Goal: Task Accomplishment & Management: Use online tool/utility

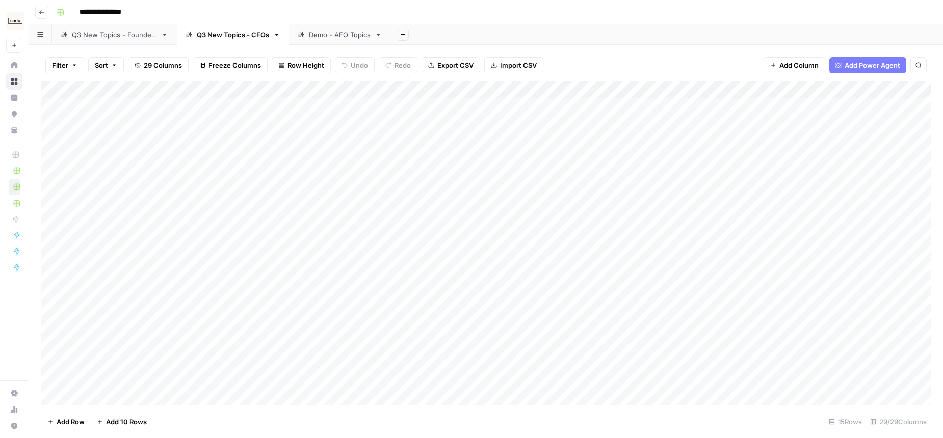
scroll to position [108, 0]
click at [45, 11] on button "Go back" at bounding box center [41, 12] width 13 height 13
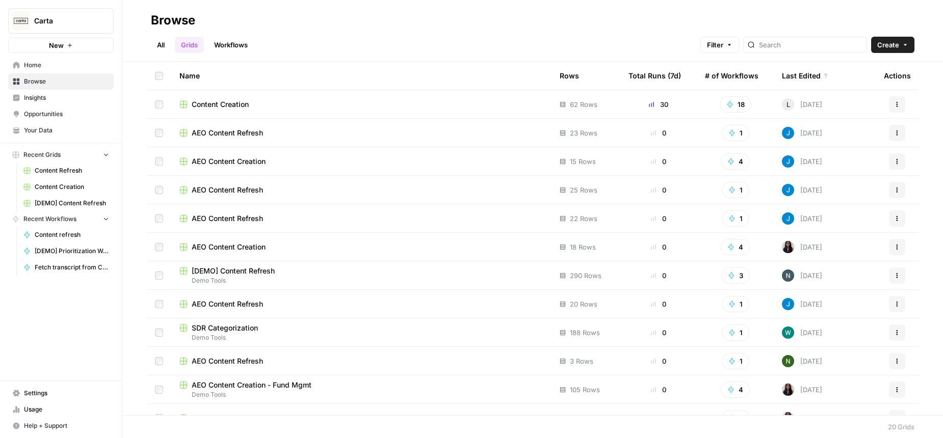
click at [262, 221] on span "AEO Content Refresh" at bounding box center [227, 218] width 71 height 10
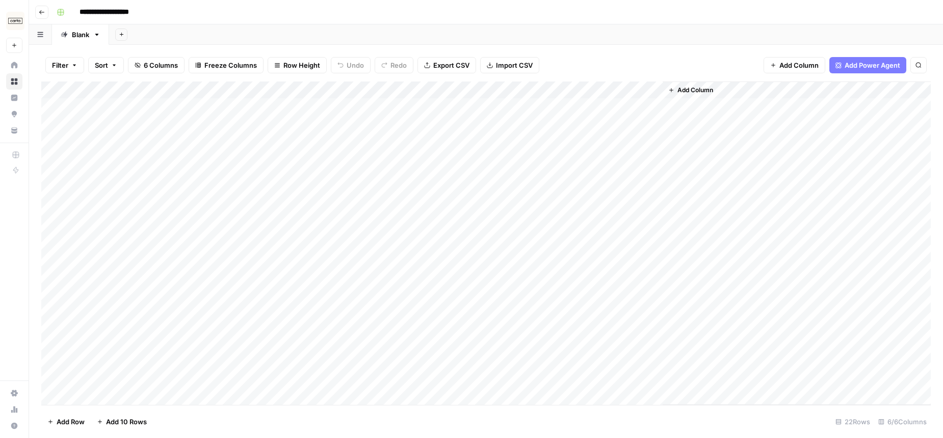
click at [43, 14] on icon "button" at bounding box center [42, 12] width 6 height 6
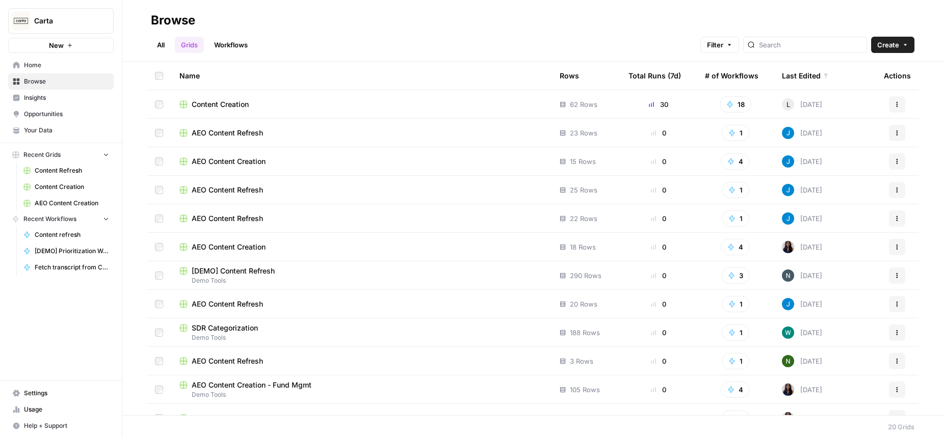
click at [221, 188] on span "AEO Content Refresh" at bounding box center [227, 190] width 71 height 10
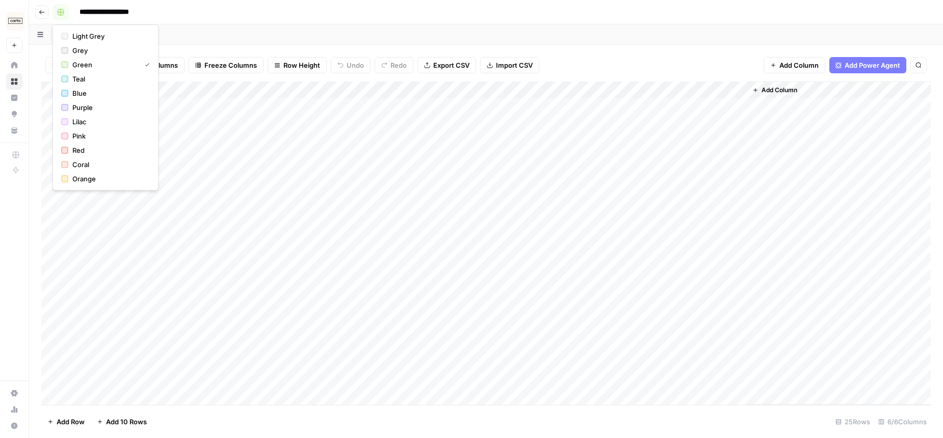
click at [55, 12] on button "button" at bounding box center [60, 12] width 16 height 16
click at [44, 13] on icon "button" at bounding box center [42, 12] width 6 height 6
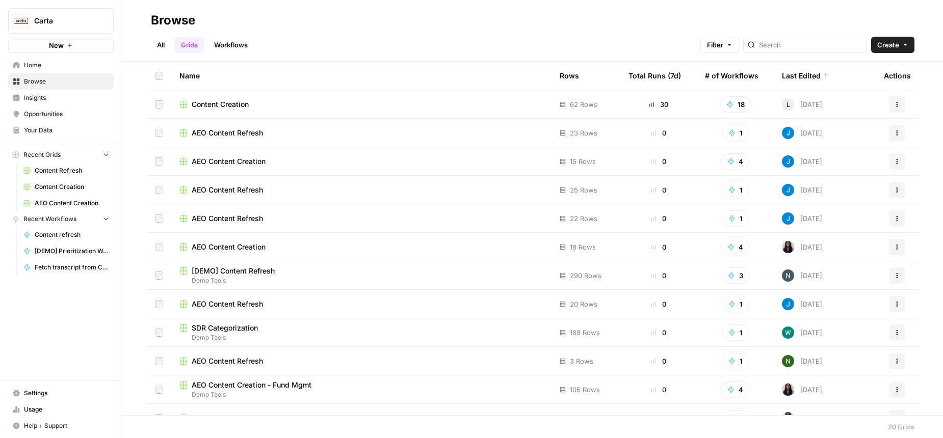
click at [235, 136] on span "AEO Content Refresh" at bounding box center [227, 133] width 71 height 10
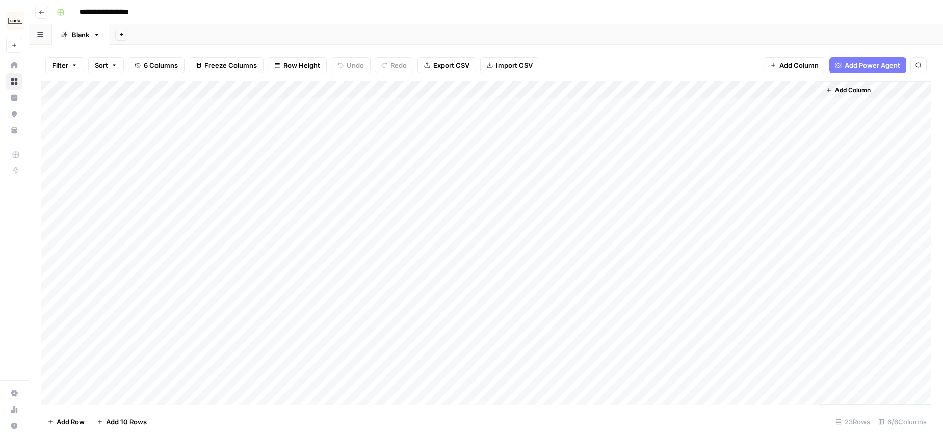
drag, startPoint x: 41, startPoint y: 9, endPoint x: 420, endPoint y: 9, distance: 379.6
click at [420, 9] on header "**********" at bounding box center [486, 12] width 914 height 24
click at [486, 297] on div "Add Column" at bounding box center [485, 244] width 889 height 324
click at [422, 297] on div "Add Column" at bounding box center [485, 244] width 889 height 324
click at [46, 13] on button "Go back" at bounding box center [41, 12] width 13 height 13
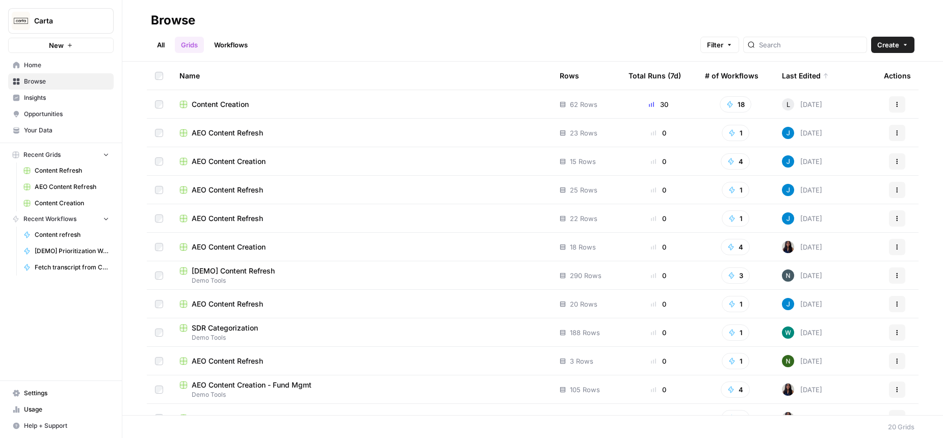
click at [233, 102] on span "Content Creation" at bounding box center [220, 104] width 57 height 10
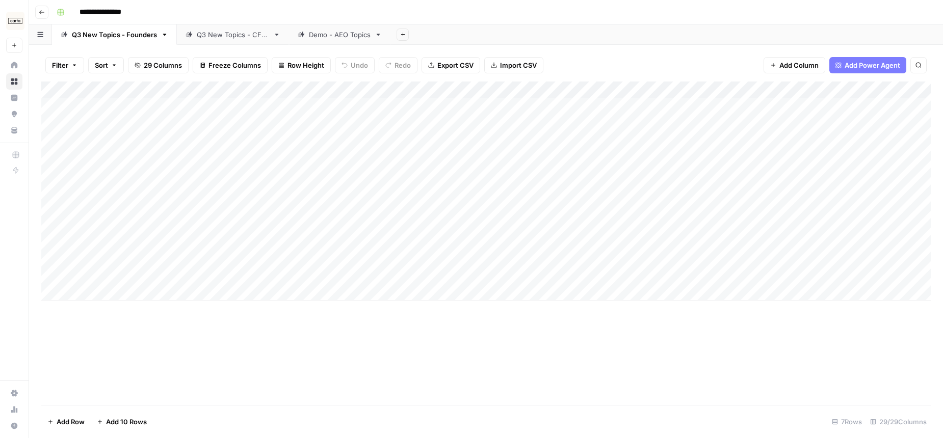
click at [223, 32] on div "Q3 New Topics - CFOs" at bounding box center [233, 35] width 72 height 10
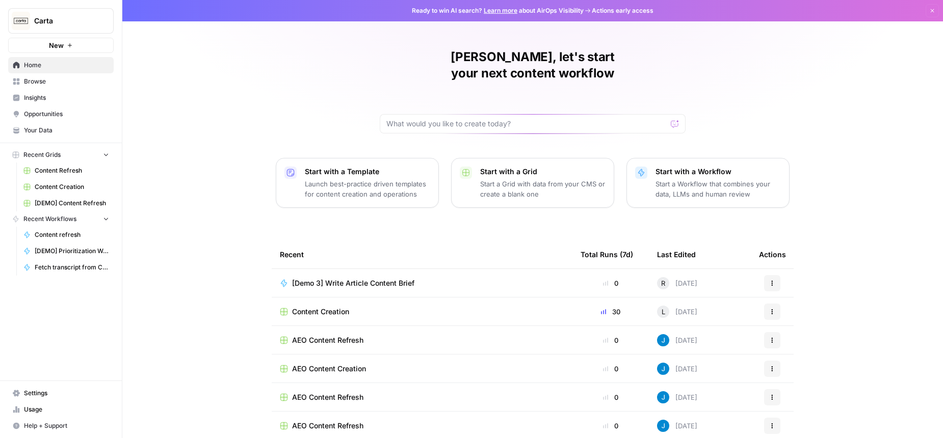
click at [345, 335] on span "AEO Content Refresh" at bounding box center [327, 340] width 71 height 10
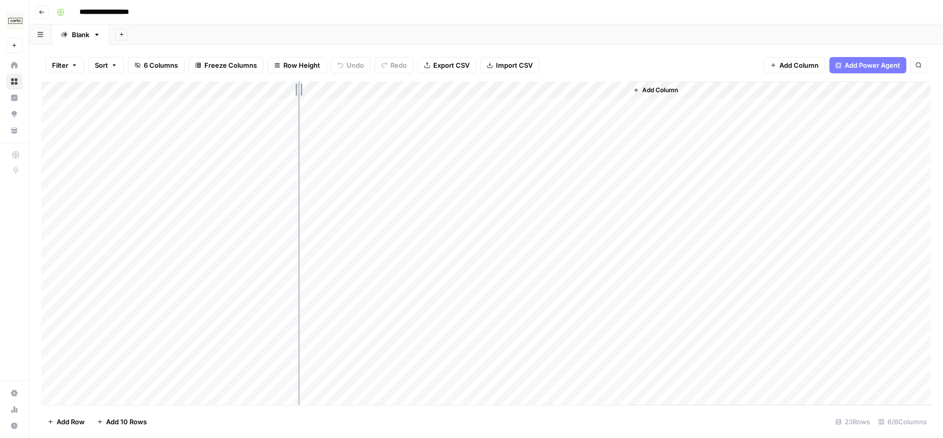
drag, startPoint x: 243, startPoint y: 87, endPoint x: 372, endPoint y: 85, distance: 129.9
click at [372, 85] on div "Add Column" at bounding box center [485, 244] width 889 height 324
drag, startPoint x: 372, startPoint y: 87, endPoint x: 435, endPoint y: 86, distance: 62.2
click at [435, 86] on div "Add Column" at bounding box center [485, 244] width 889 height 324
click at [291, 159] on div "Add Column" at bounding box center [485, 244] width 889 height 324
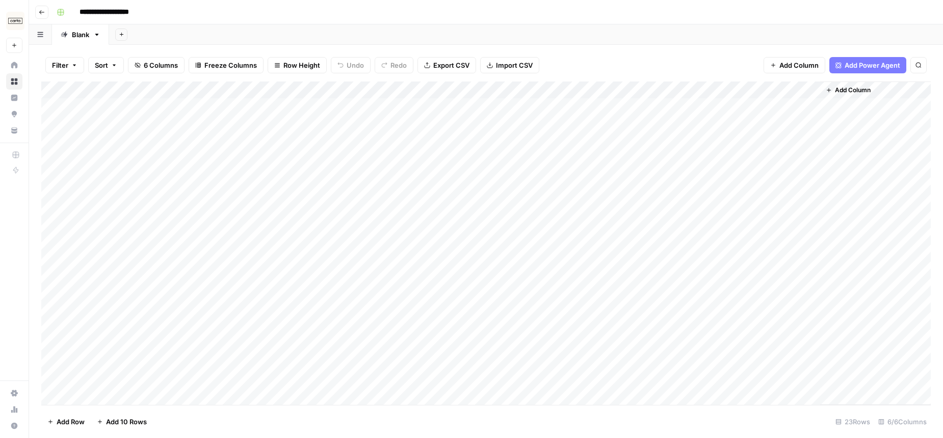
click at [43, 10] on icon "button" at bounding box center [42, 12] width 6 height 6
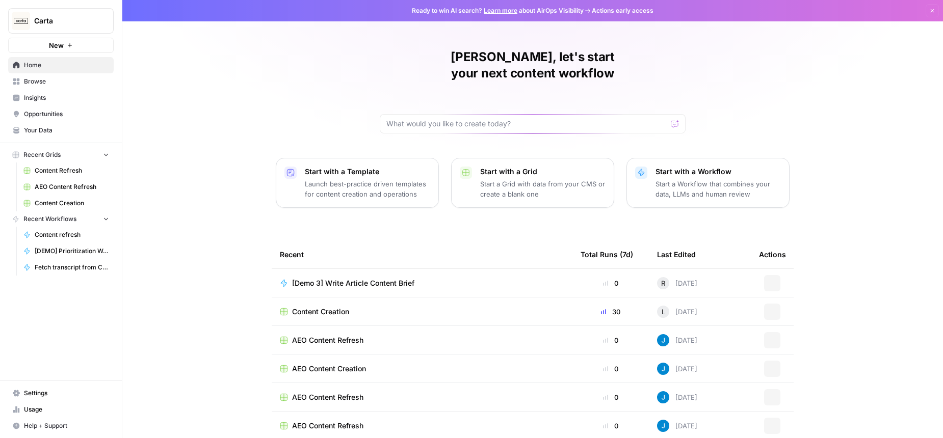
scroll to position [31, 0]
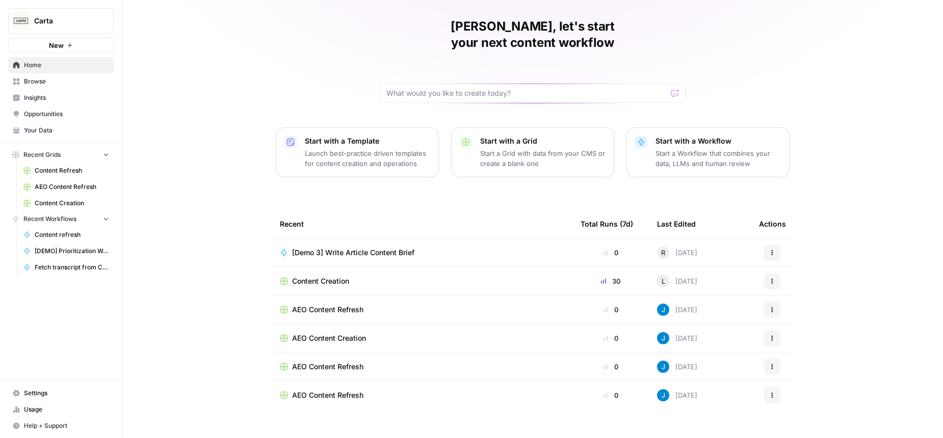
click at [376, 333] on div "AEO Content Creation" at bounding box center [422, 338] width 284 height 10
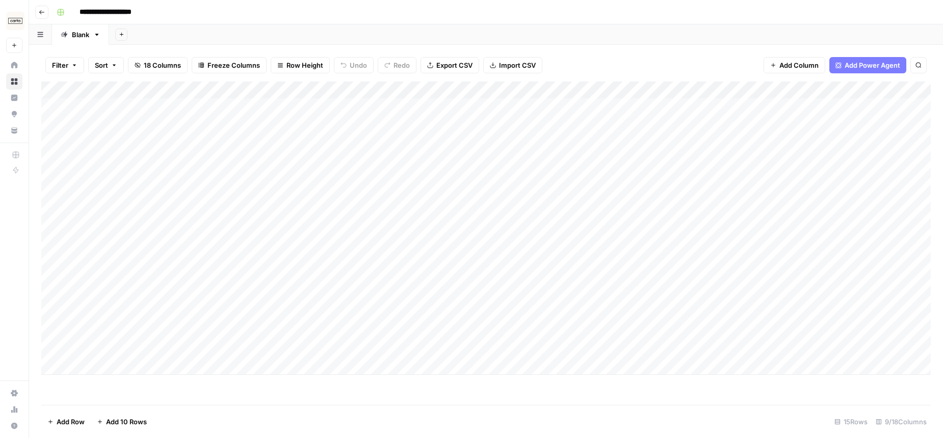
click at [44, 12] on icon "button" at bounding box center [42, 12] width 6 height 6
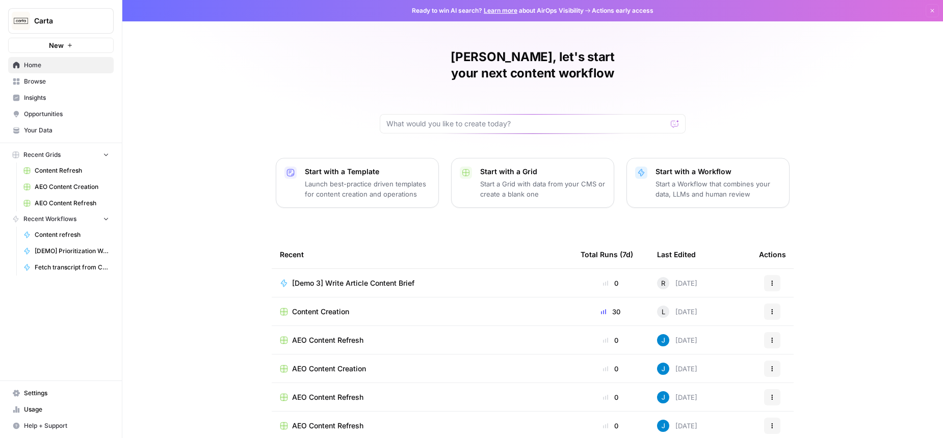
scroll to position [31, 0]
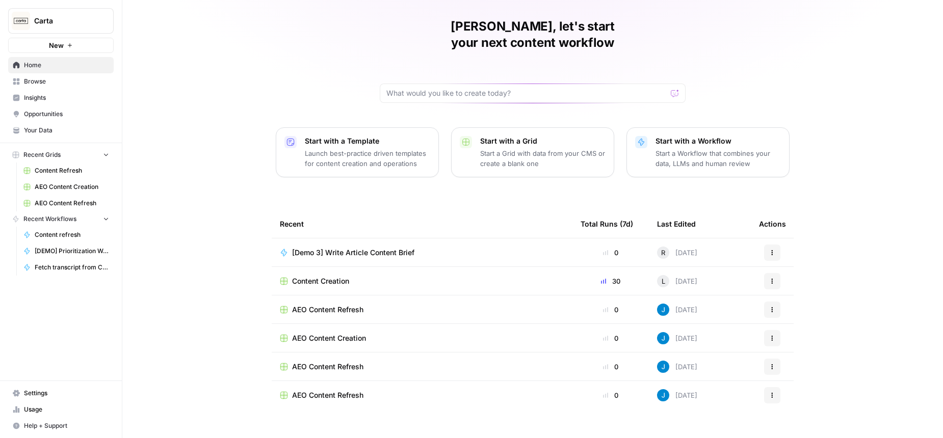
click at [346, 276] on span "Content Creation" at bounding box center [320, 281] width 57 height 10
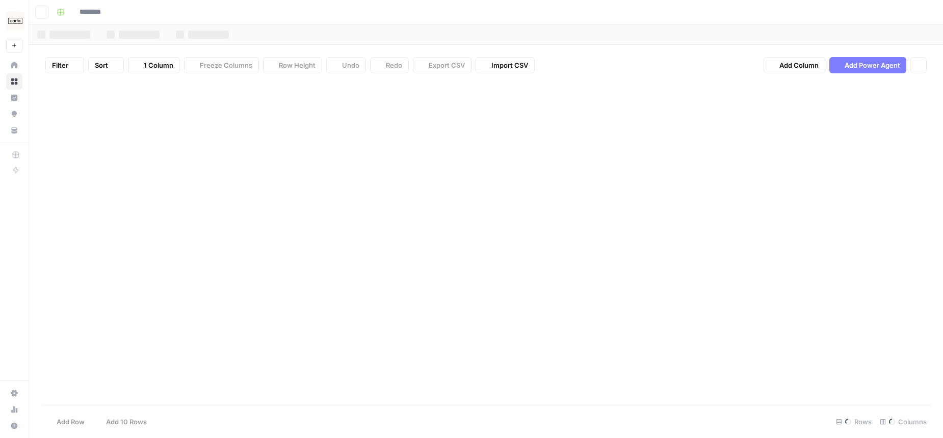
type input "**********"
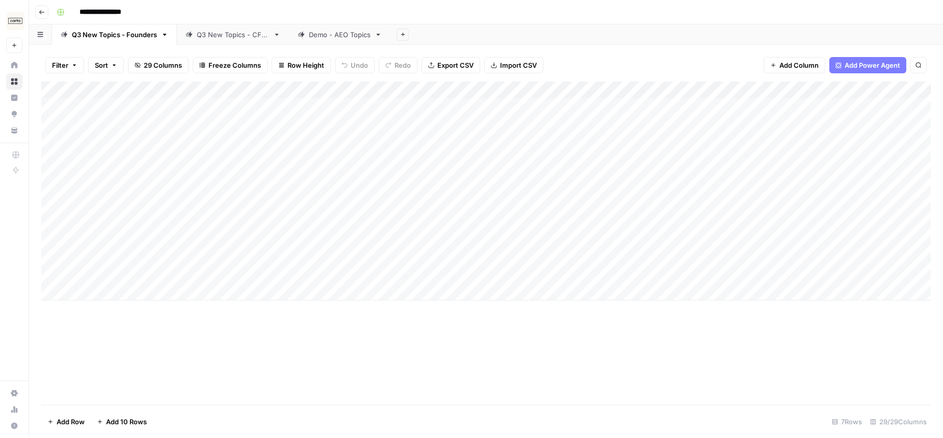
click at [234, 34] on div "Q3 New Topics - CFOs" at bounding box center [233, 35] width 72 height 10
click at [428, 264] on div "Add Column" at bounding box center [485, 244] width 889 height 324
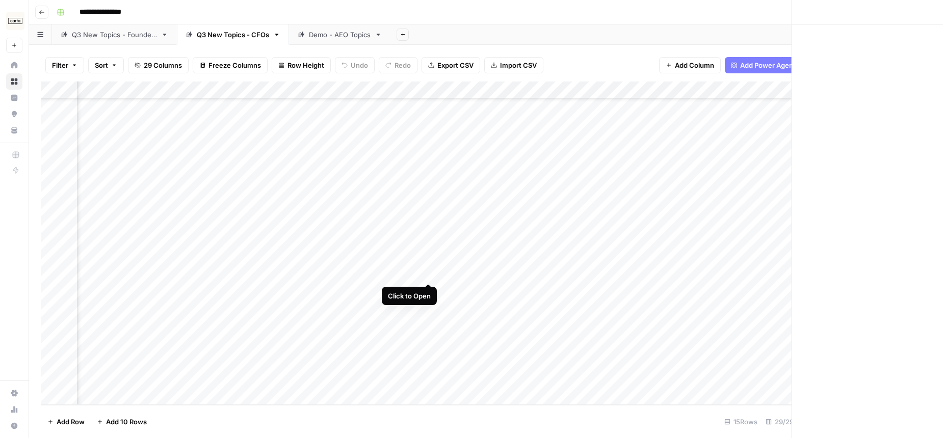
scroll to position [108, 1773]
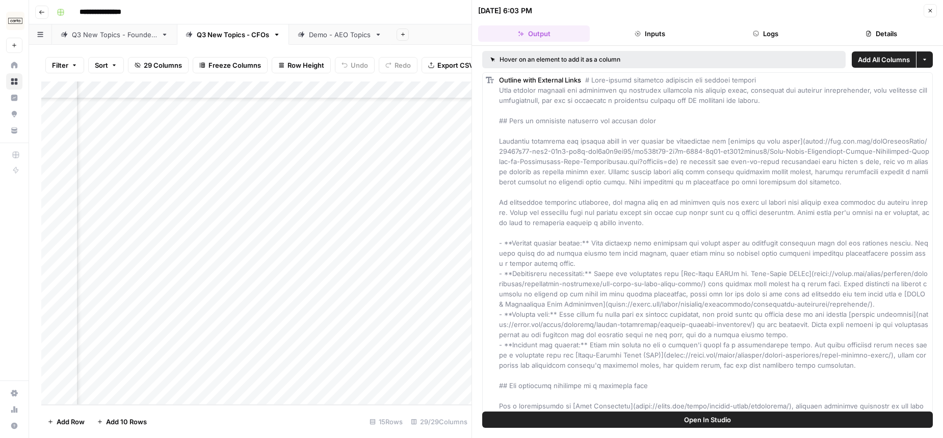
click at [927, 10] on icon "button" at bounding box center [930, 11] width 6 height 6
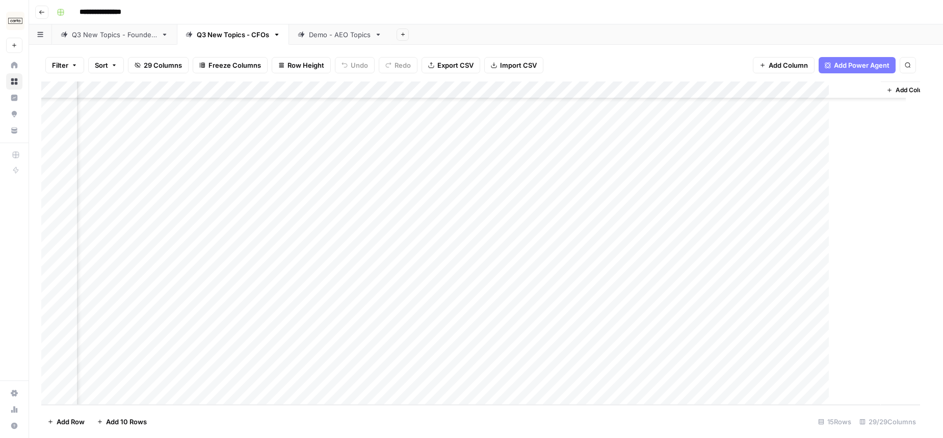
scroll to position [108, 1767]
click at [623, 264] on div "Add Column" at bounding box center [485, 244] width 889 height 324
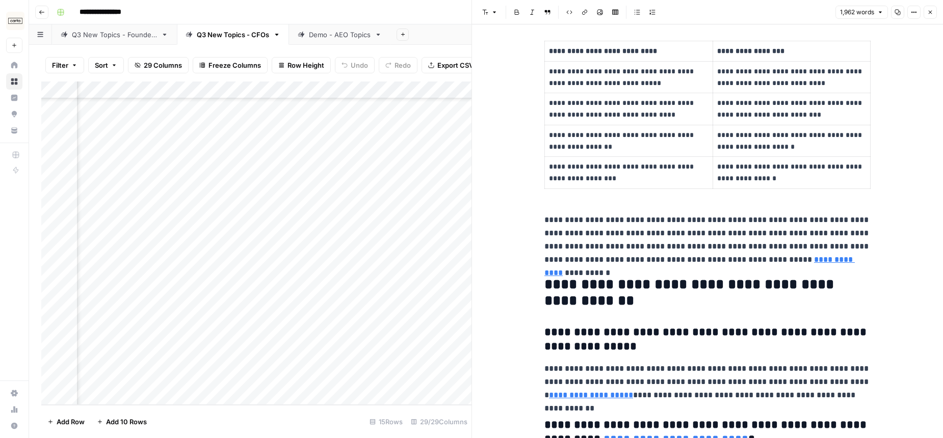
scroll to position [2917, 0]
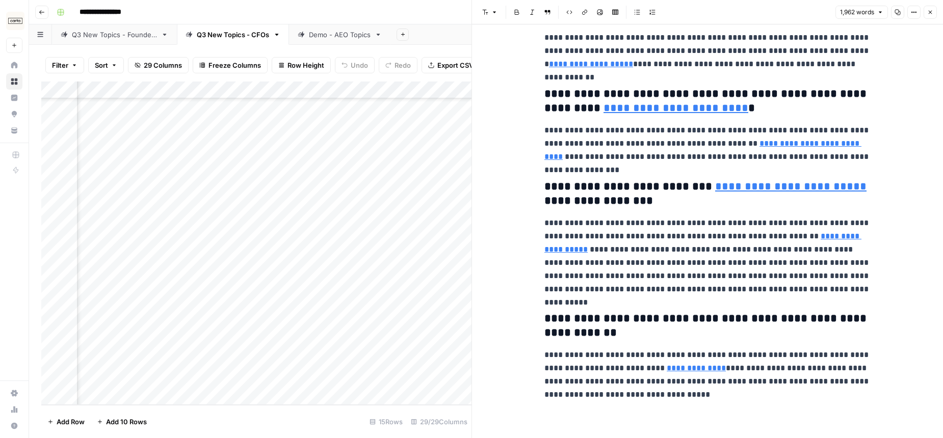
click at [929, 12] on icon "button" at bounding box center [930, 13] width 4 height 4
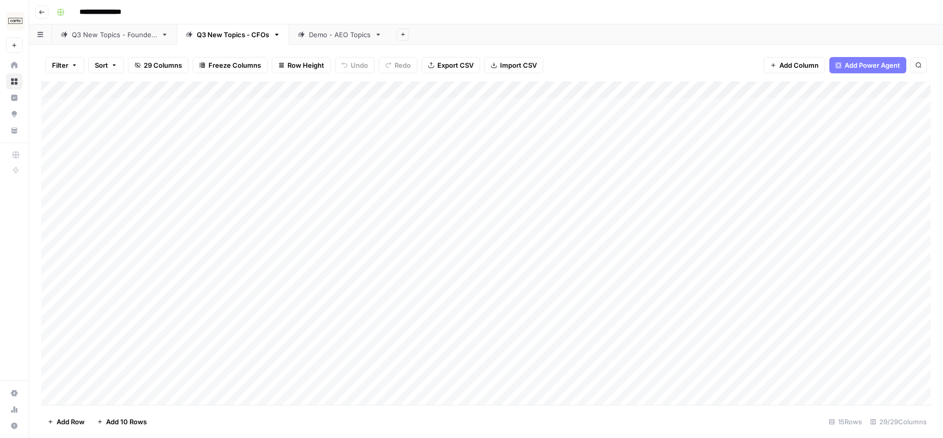
click at [355, 32] on div "Demo - AEO Topics" at bounding box center [340, 35] width 62 height 10
click at [491, 15] on div "**********" at bounding box center [492, 12] width 880 height 16
click at [217, 33] on div "Q3 New Topics - CFOs" at bounding box center [233, 35] width 72 height 10
